Goal: Task Accomplishment & Management: Complete application form

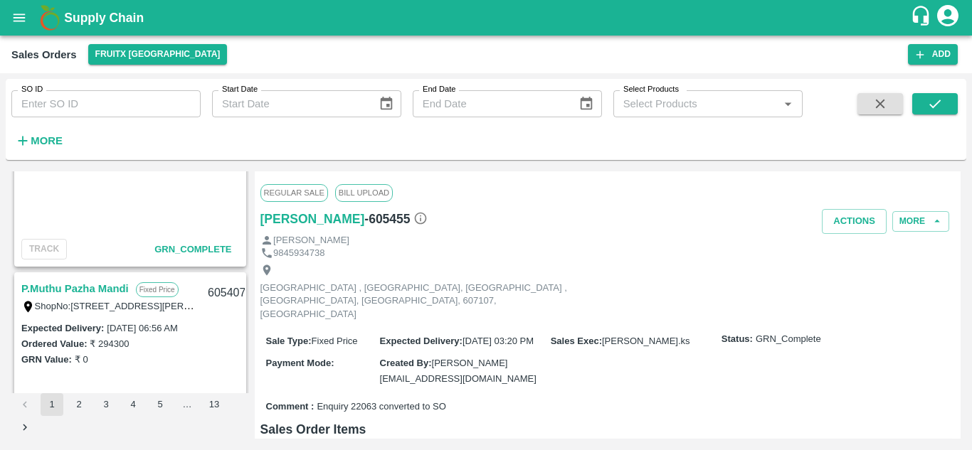
scroll to position [208, 0]
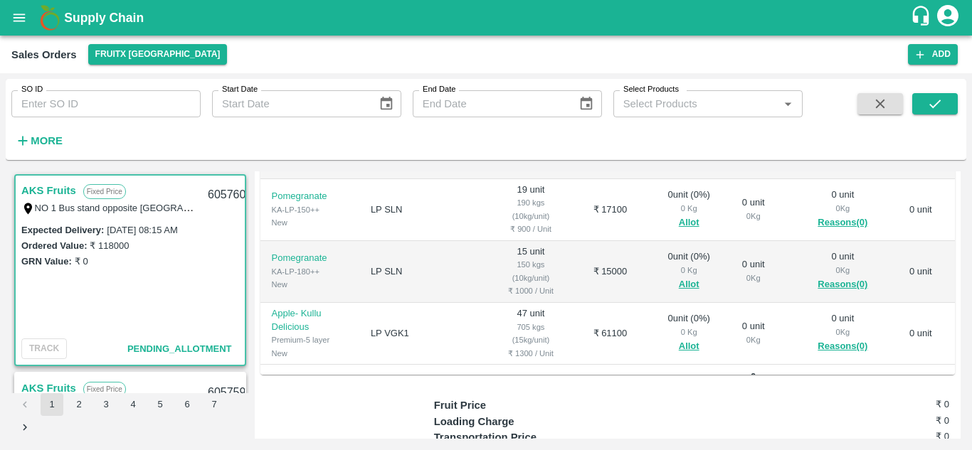
scroll to position [408, 0]
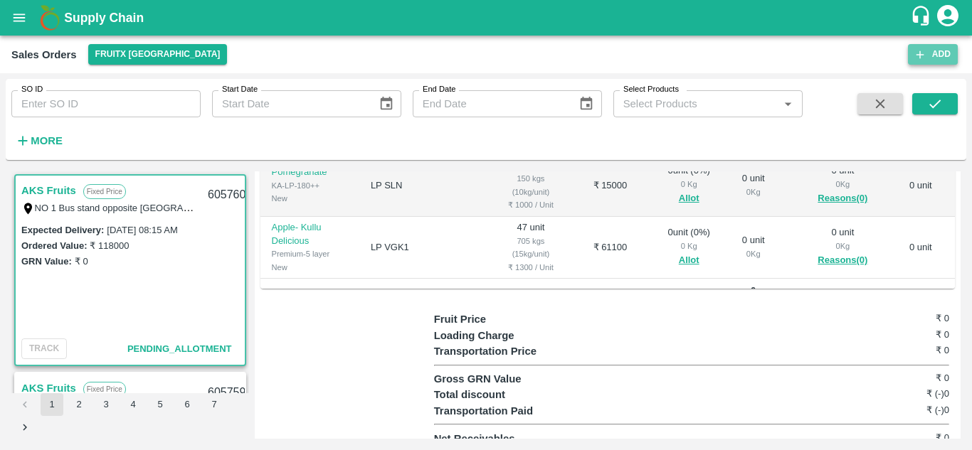
click at [923, 63] on button "Add" at bounding box center [933, 54] width 50 height 21
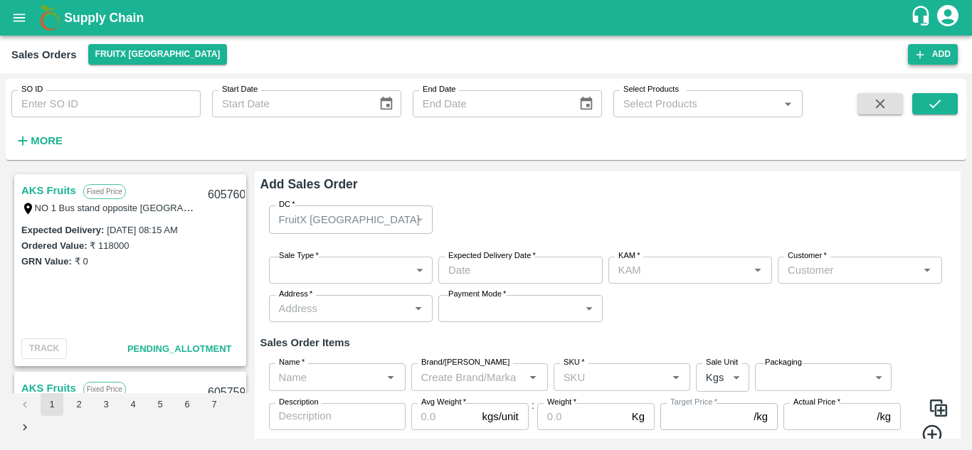
type input "[PERSON_NAME].S"
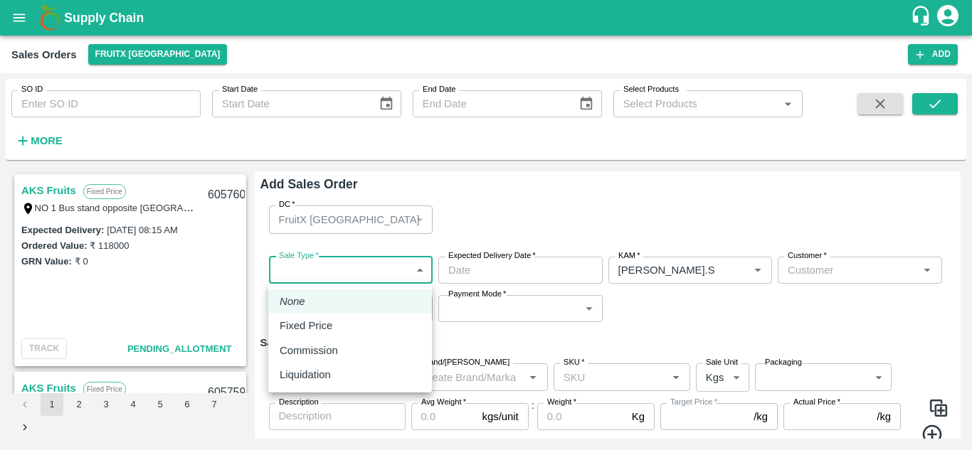
click at [364, 278] on body "Supply Chain Sales Orders FruitX [GEOGRAPHIC_DATA] Add SO ID SO ID Start Date S…" at bounding box center [486, 225] width 972 height 450
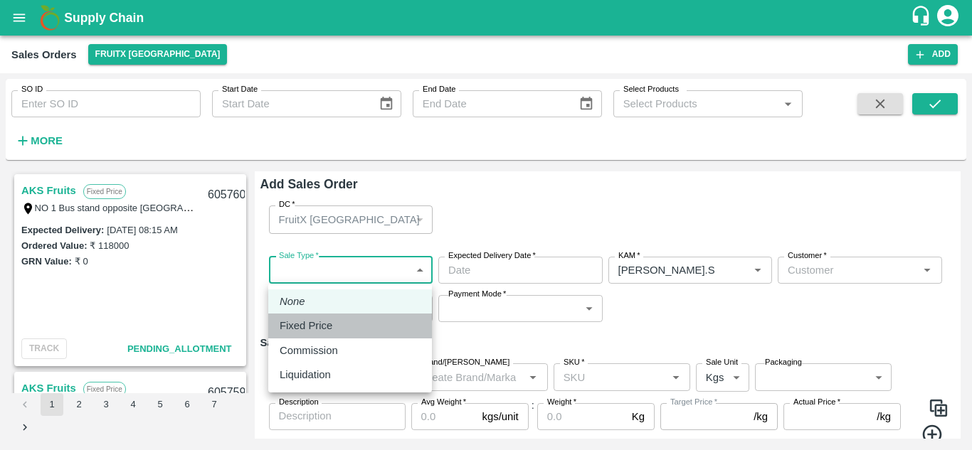
click at [362, 324] on div "Fixed Price" at bounding box center [350, 326] width 141 height 16
type input "1"
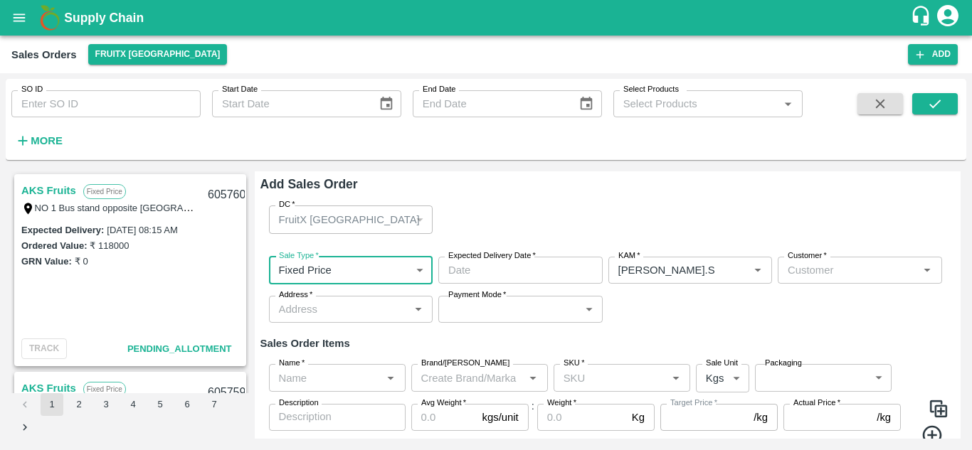
type input "DD/MM/YYYY hh:mm aa"
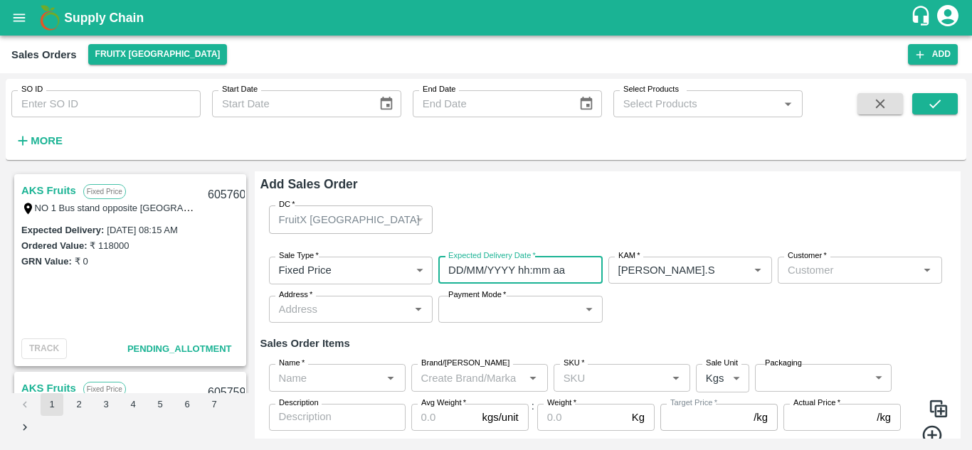
click at [500, 271] on input "DD/MM/YYYY hh:mm aa" at bounding box center [515, 270] width 154 height 27
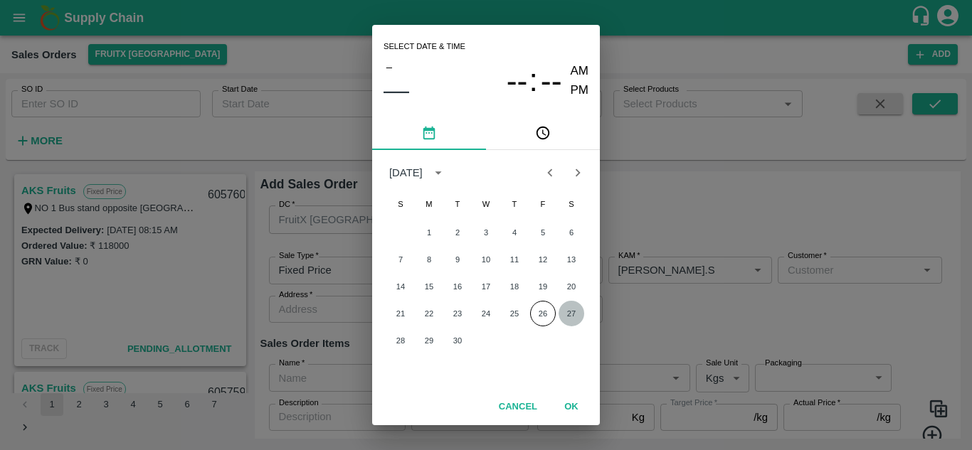
click at [570, 307] on button "27" at bounding box center [572, 314] width 26 height 26
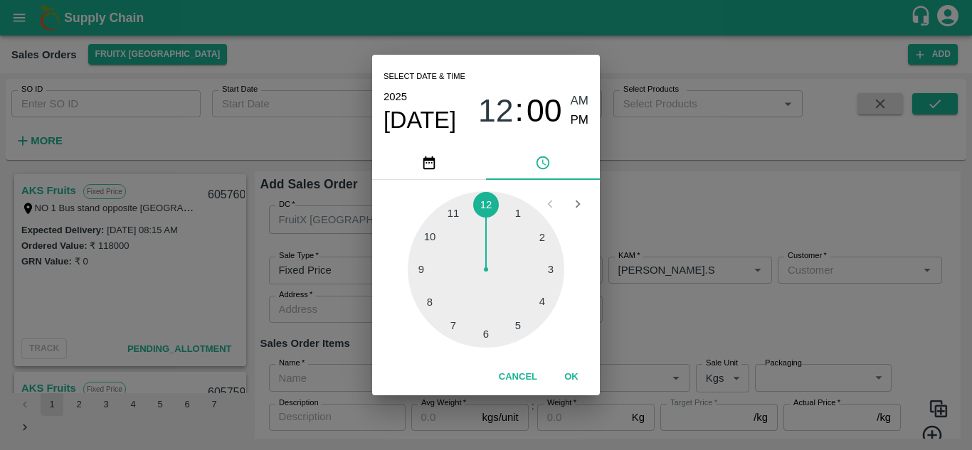
click at [540, 231] on div at bounding box center [486, 269] width 157 height 157
type input "[DATE] 02:00 AM"
click at [567, 372] on button "OK" at bounding box center [572, 377] width 46 height 25
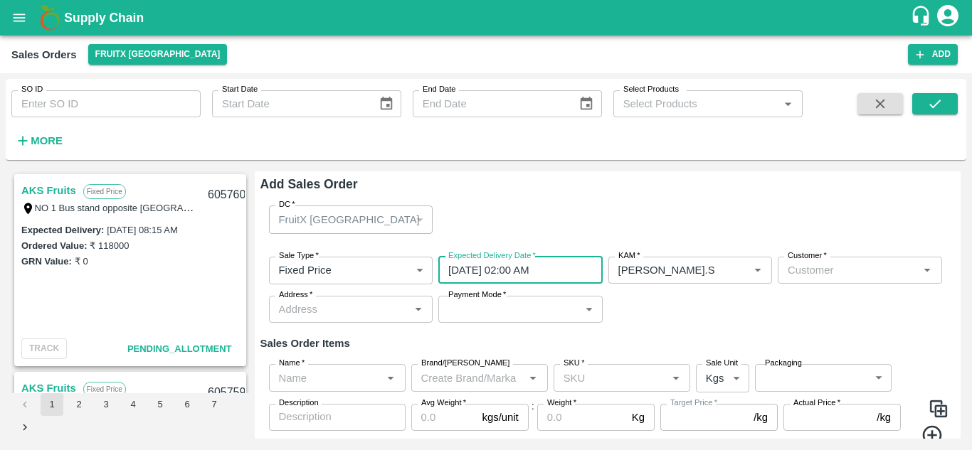
click at [807, 282] on div "Customer   *" at bounding box center [860, 270] width 164 height 27
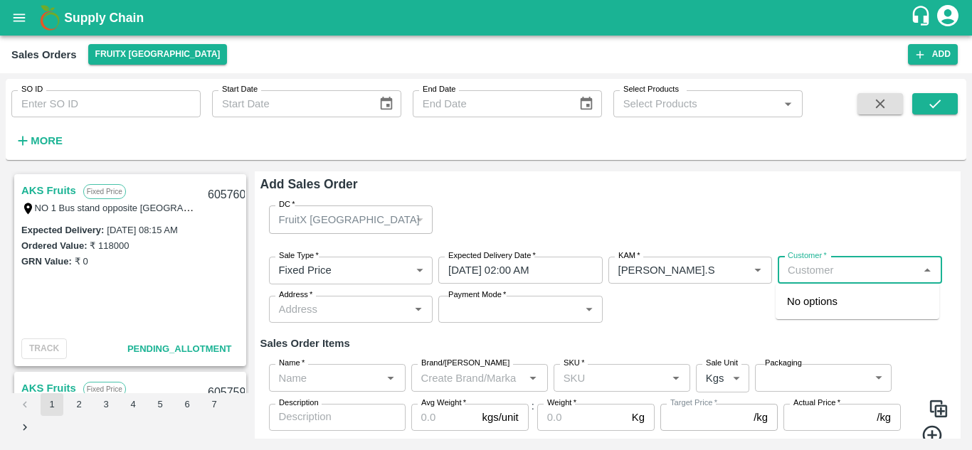
type input "h"
click at [754, 267] on icon "Open" at bounding box center [758, 271] width 16 height 16
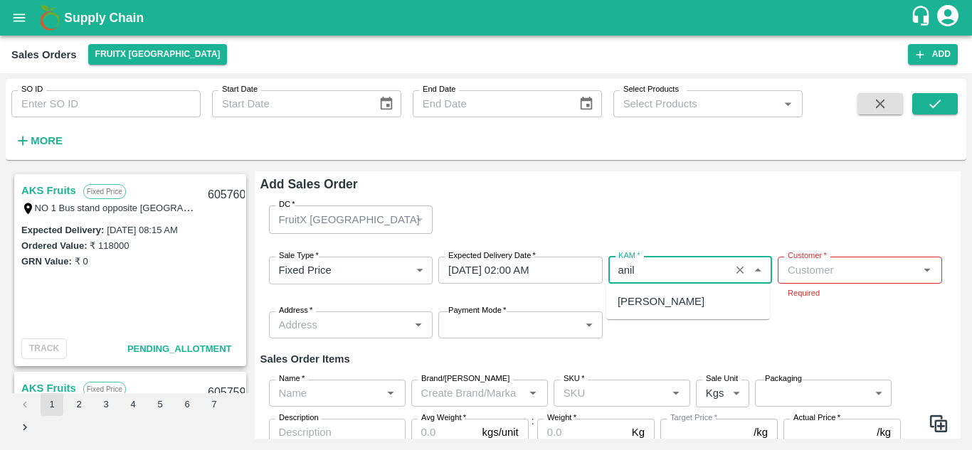
click at [682, 297] on div "[PERSON_NAME]" at bounding box center [688, 302] width 164 height 24
click at [692, 305] on div "[PERSON_NAME]" at bounding box center [688, 302] width 164 height 24
type input "[PERSON_NAME]"
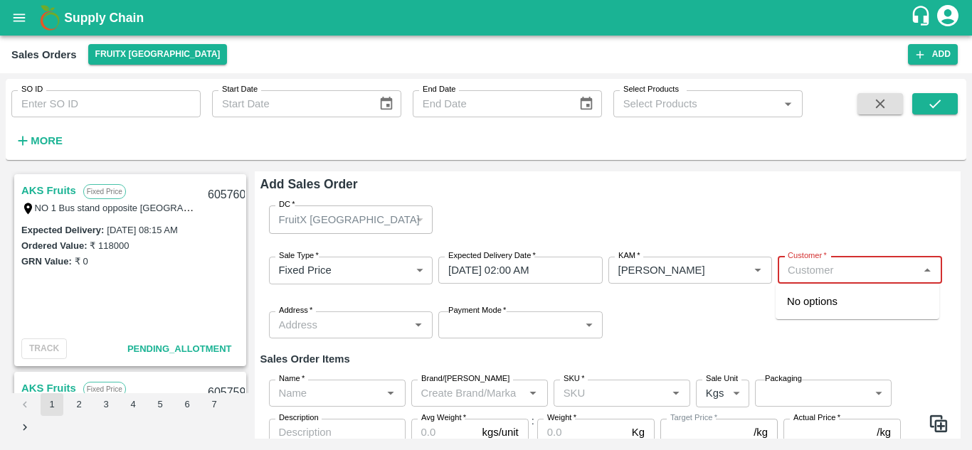
click at [803, 268] on input "Customer   *" at bounding box center [848, 270] width 132 height 19
type input "j"
click at [813, 307] on p "AKS Fruits" at bounding box center [812, 302] width 51 height 16
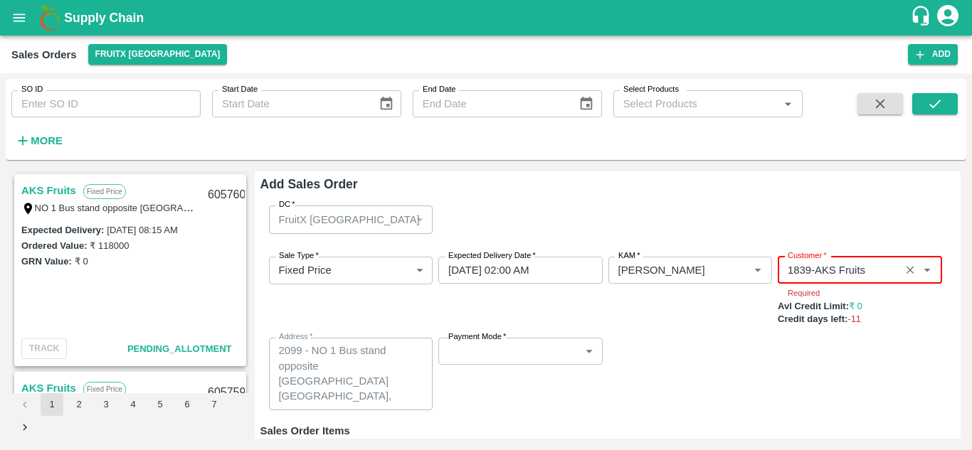
type input "1839-AKS Fruits"
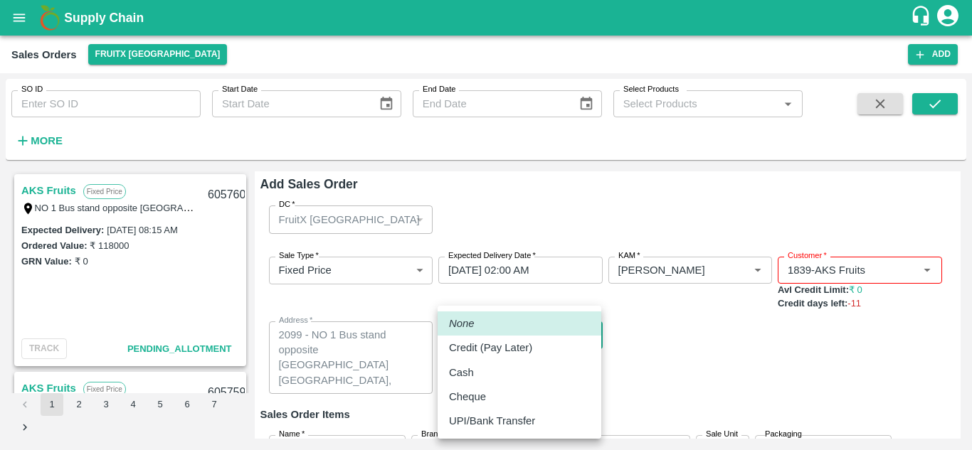
click at [556, 362] on body "Supply Chain Sales Orders FruitX [GEOGRAPHIC_DATA] Add SO ID SO ID Start Date S…" at bounding box center [486, 225] width 972 height 450
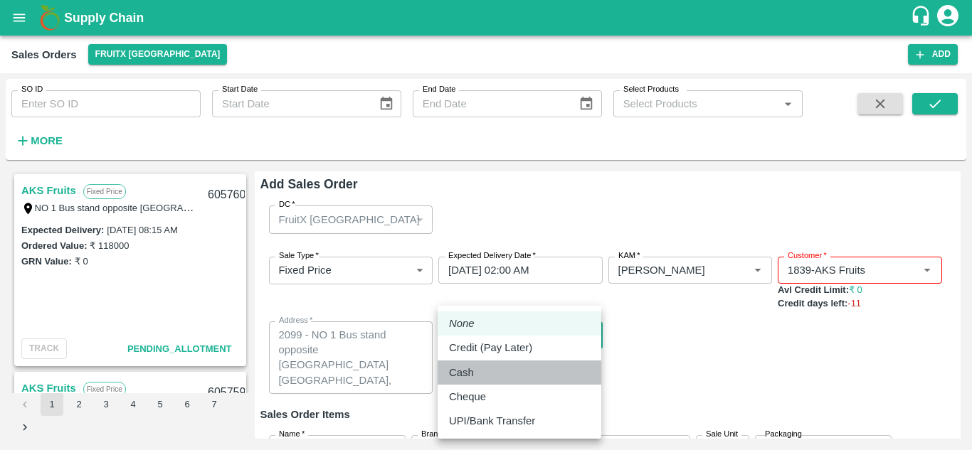
click at [517, 369] on div "Cash" at bounding box center [519, 373] width 141 height 16
type input "cash"
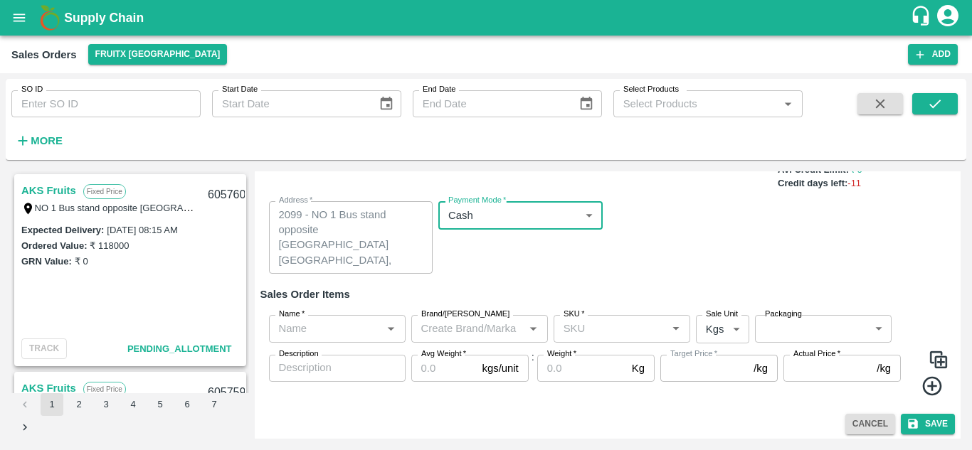
scroll to position [124, 0]
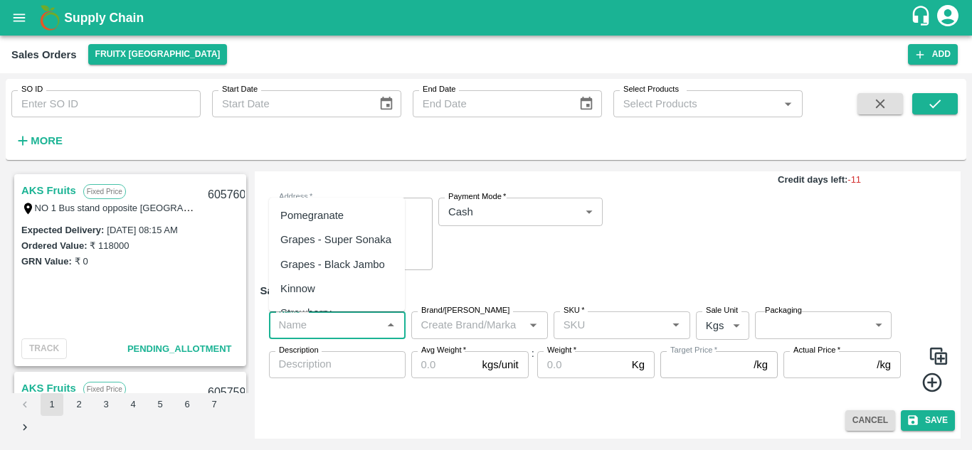
click at [364, 324] on input "Name   *" at bounding box center [325, 325] width 105 height 19
click at [342, 222] on div "Pomegranate" at bounding box center [311, 216] width 63 height 16
type input "Pomegranate"
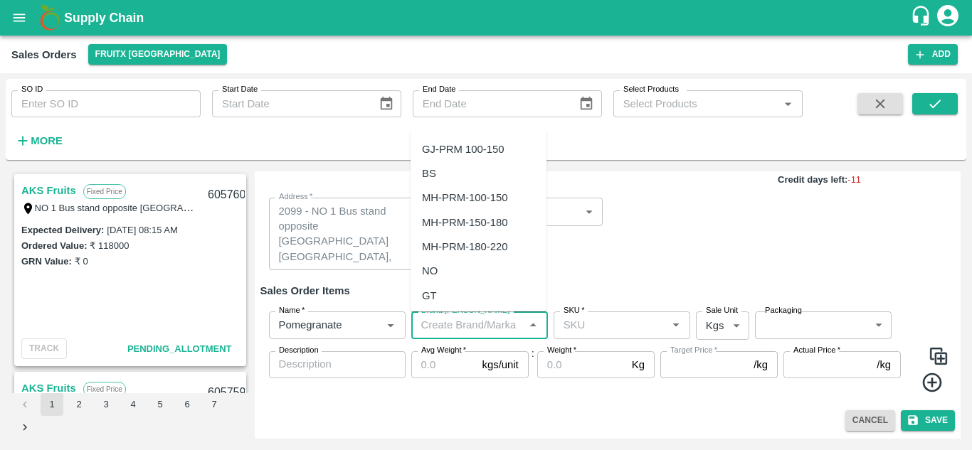
click at [477, 322] on input "Brand/[PERSON_NAME]" at bounding box center [468, 325] width 105 height 19
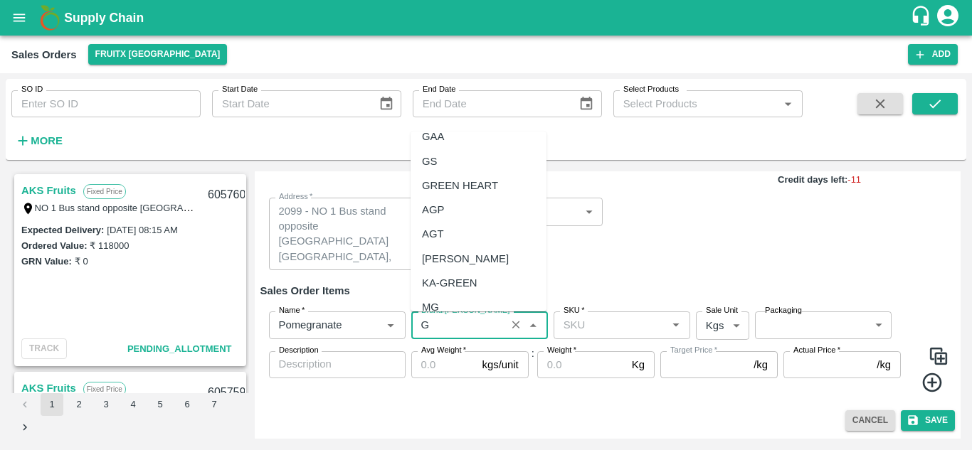
scroll to position [0, 0]
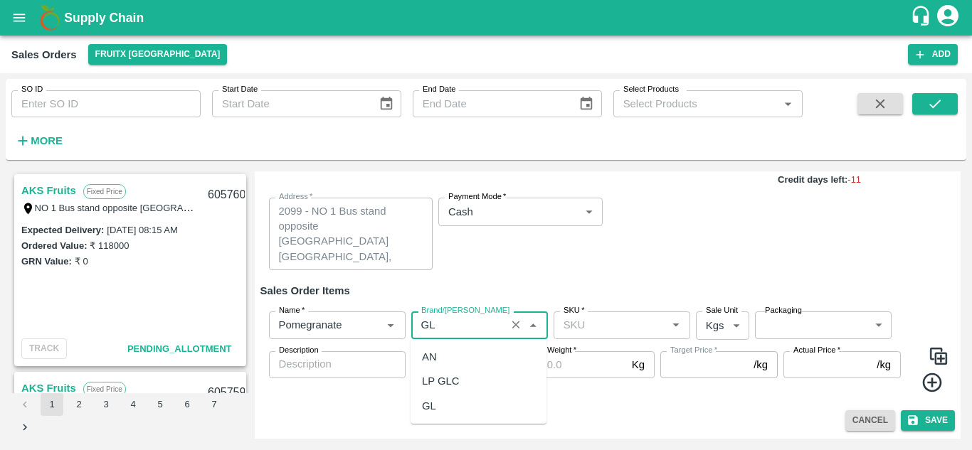
type input "G"
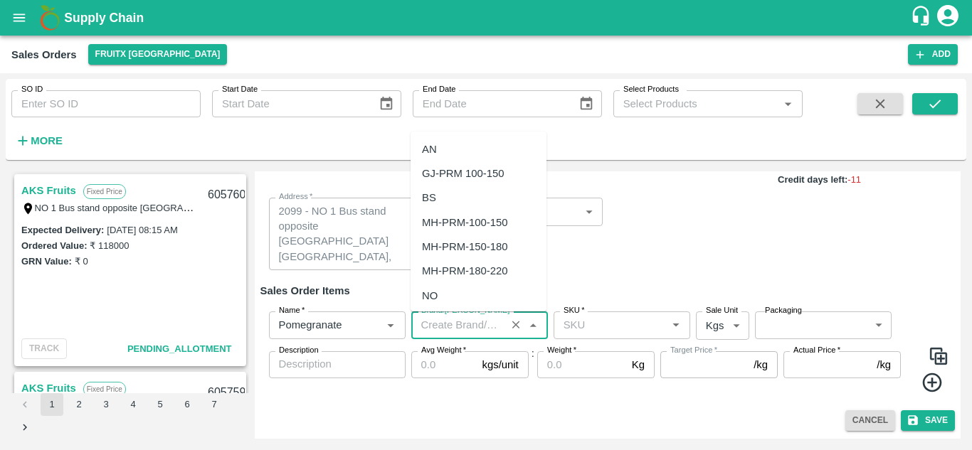
click at [459, 204] on div "BS" at bounding box center [479, 198] width 136 height 24
type input "BS"
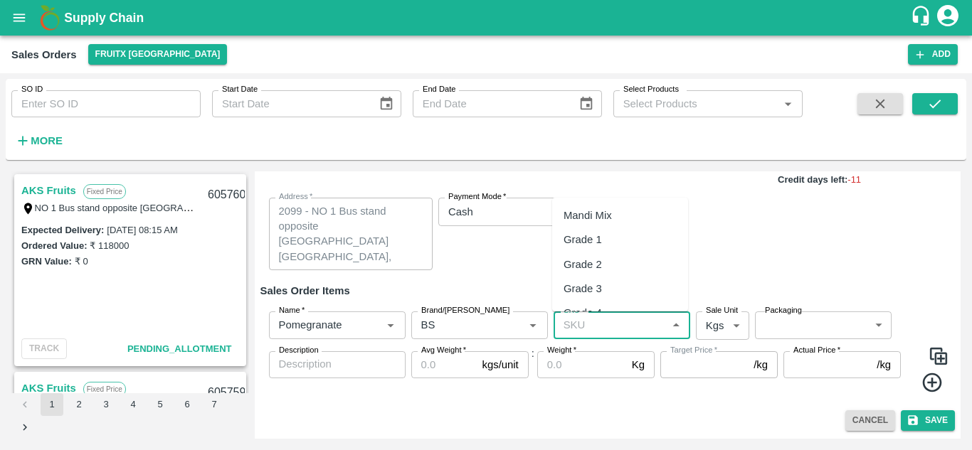
click at [597, 318] on input "SKU   *" at bounding box center [610, 325] width 105 height 19
click at [606, 238] on div "Grade 1" at bounding box center [620, 240] width 136 height 24
type input "Grade 1"
type input "NA"
click at [731, 321] on body "Supply Chain Sales Orders FruitX [GEOGRAPHIC_DATA] Add SO ID SO ID Start Date S…" at bounding box center [486, 225] width 972 height 450
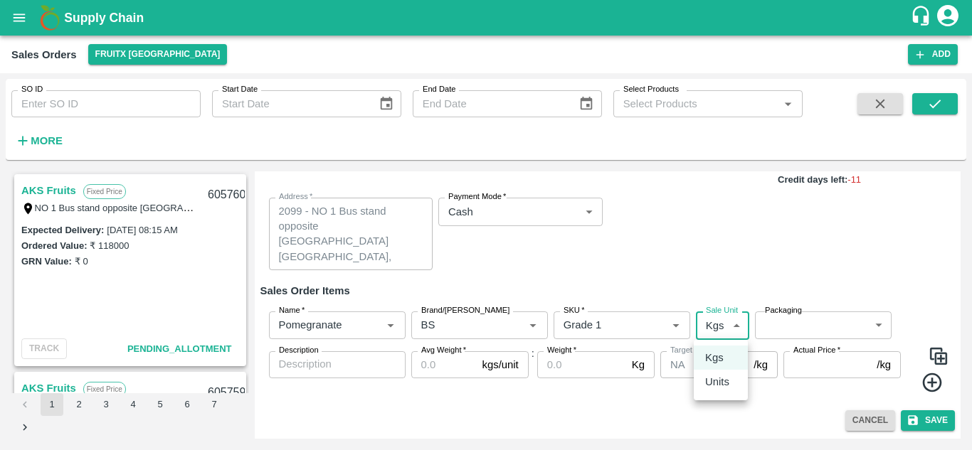
click at [783, 322] on div at bounding box center [486, 225] width 972 height 450
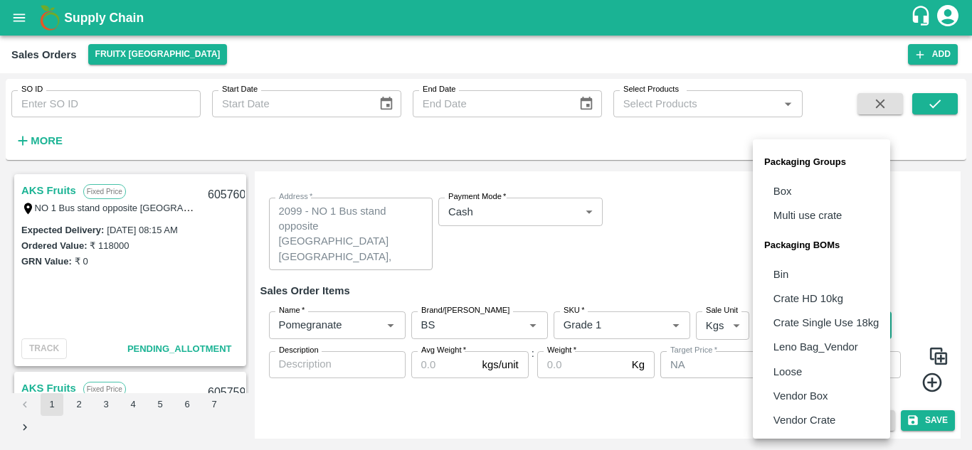
click at [783, 322] on body "Supply Chain Sales Orders FruitX [GEOGRAPHIC_DATA] Add SO ID SO ID Start Date S…" at bounding box center [486, 225] width 972 height 450
click at [695, 283] on div at bounding box center [486, 225] width 972 height 450
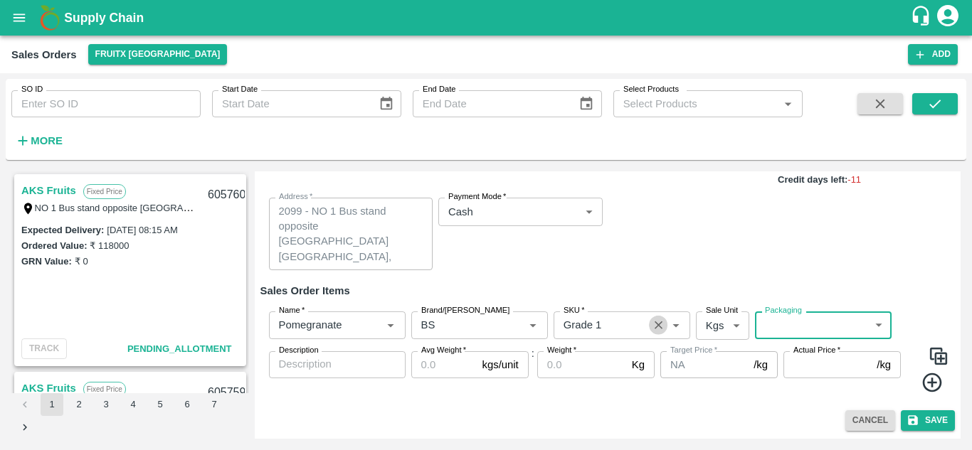
click at [658, 323] on icon "Clear" at bounding box center [659, 326] width 14 height 14
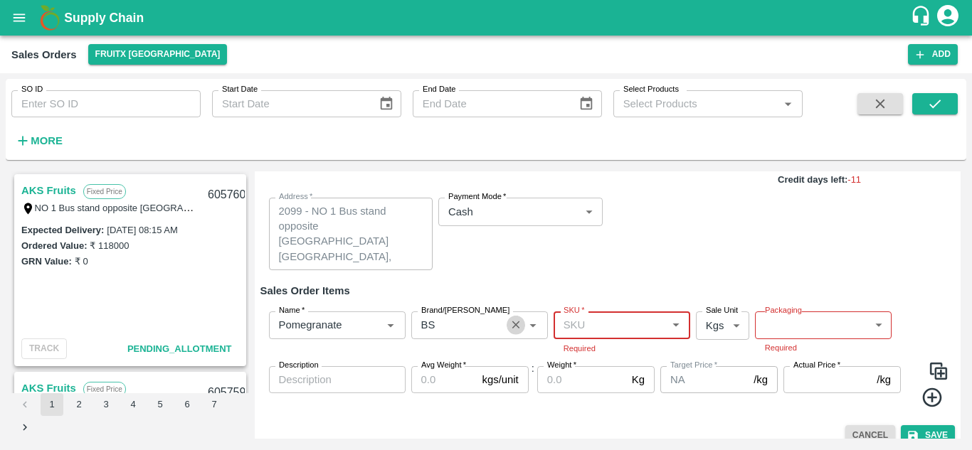
click at [516, 325] on icon "Clear" at bounding box center [516, 326] width 8 height 8
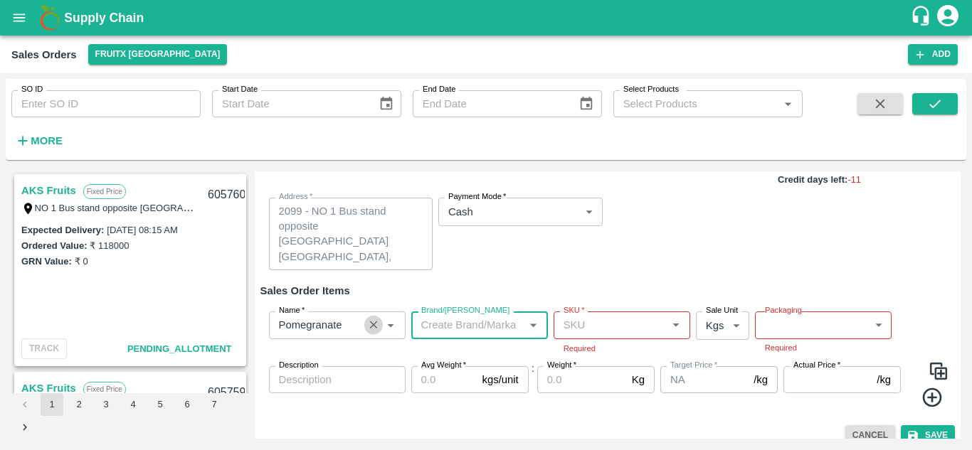
click at [373, 327] on icon "Clear" at bounding box center [374, 326] width 14 height 14
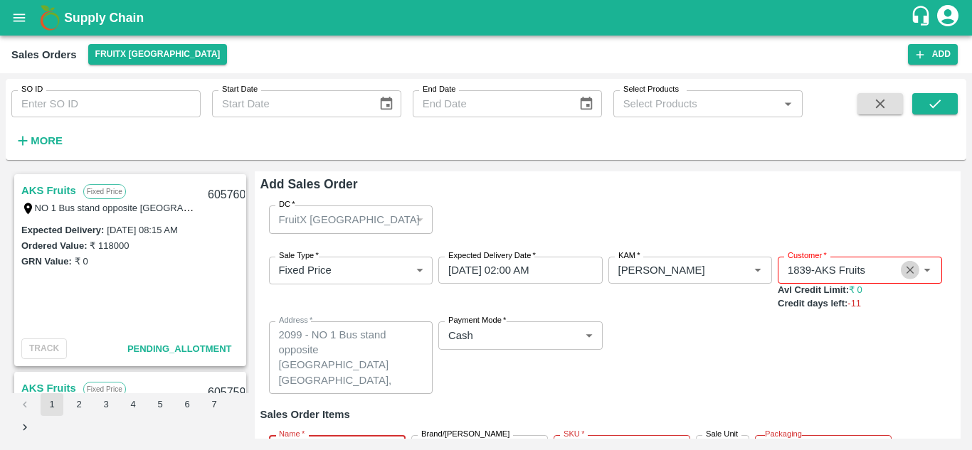
click at [905, 265] on icon "Clear" at bounding box center [911, 271] width 14 height 14
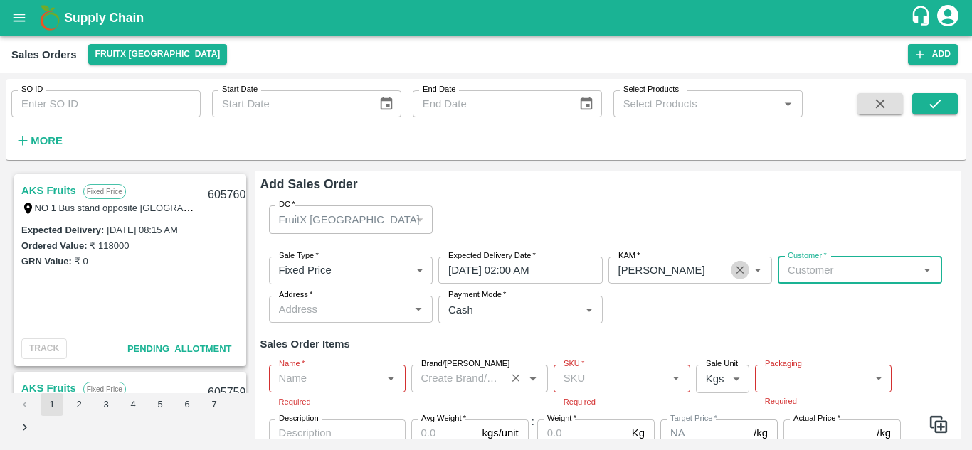
click at [739, 270] on icon "Clear" at bounding box center [741, 271] width 8 height 8
